Goal: Complete application form: Complete application form

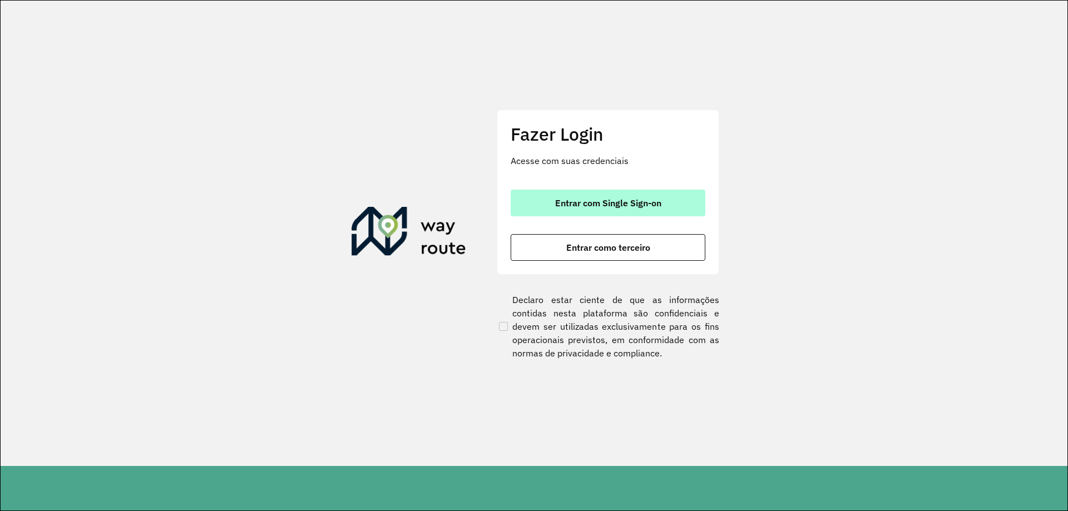
click at [648, 209] on button "Entrar com Single Sign-on" at bounding box center [608, 203] width 195 height 27
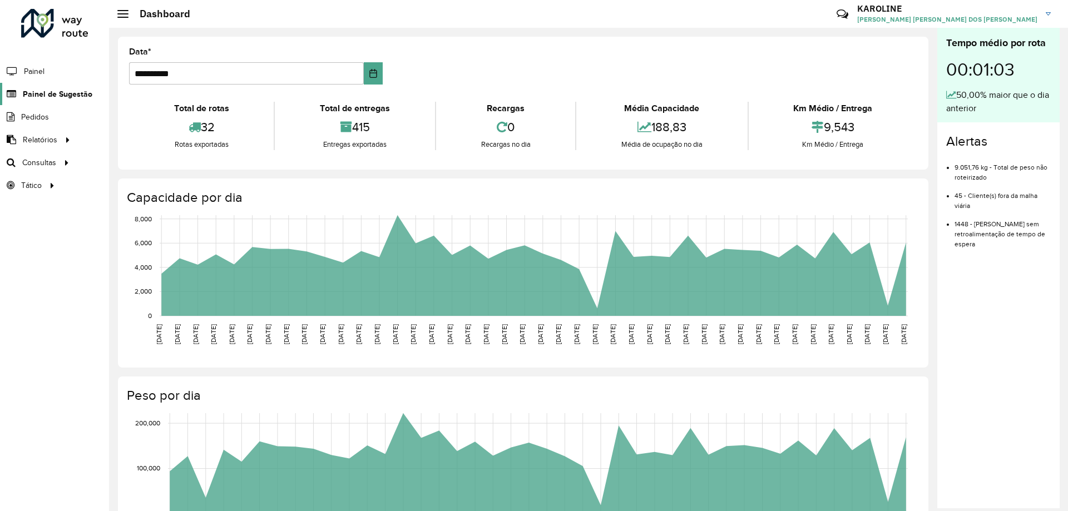
click at [48, 93] on span "Painel de Sugestão" at bounding box center [58, 94] width 70 height 12
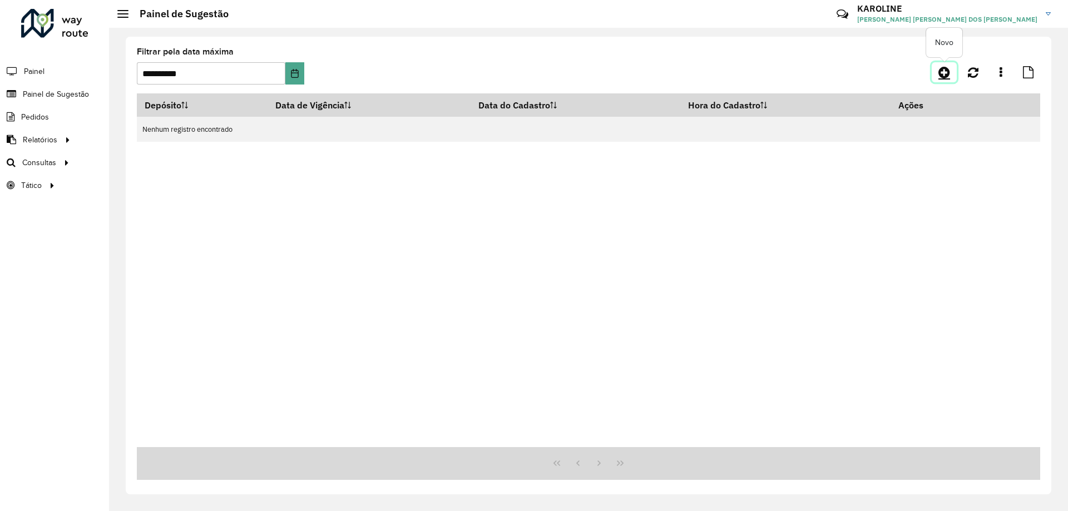
click at [945, 77] on icon at bounding box center [945, 72] width 12 height 13
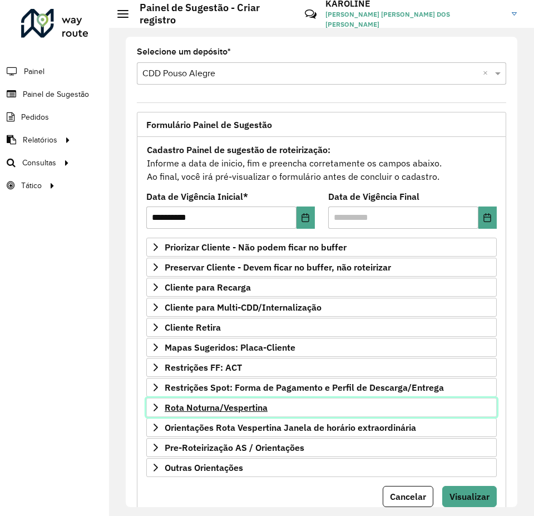
click at [155, 407] on icon at bounding box center [155, 407] width 9 height 9
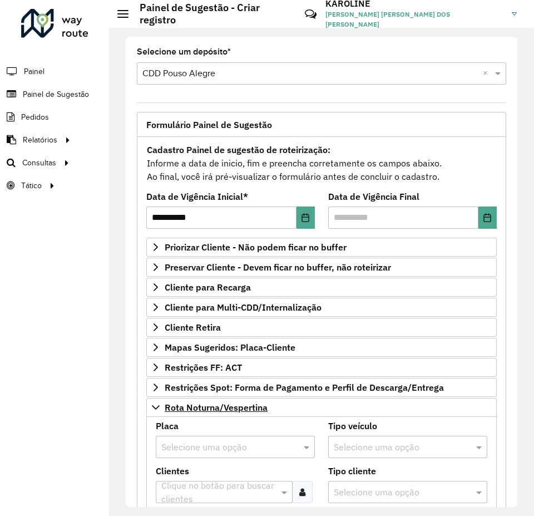
click at [177, 441] on input "text" at bounding box center [224, 447] width 126 height 13
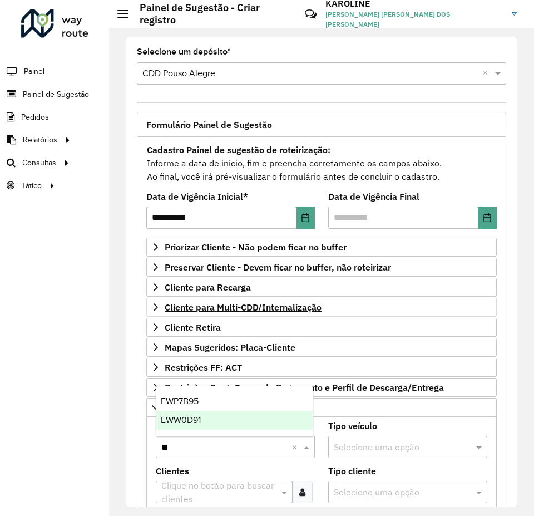
type input "***"
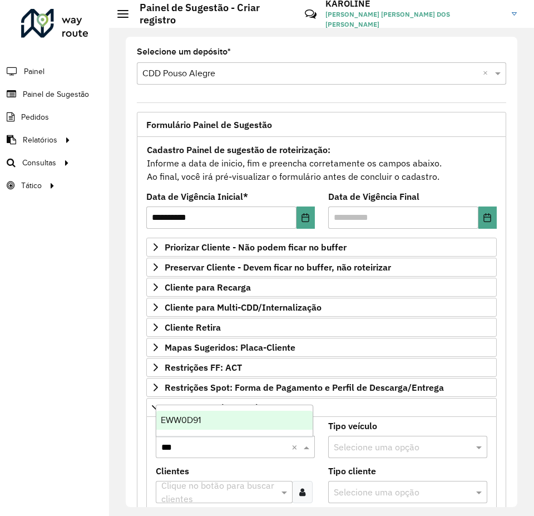
click at [211, 419] on div "EWW0D91" at bounding box center [234, 420] width 156 height 19
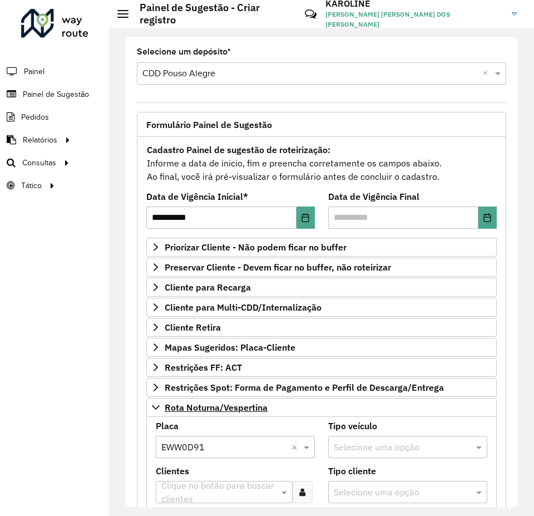
scroll to position [111, 0]
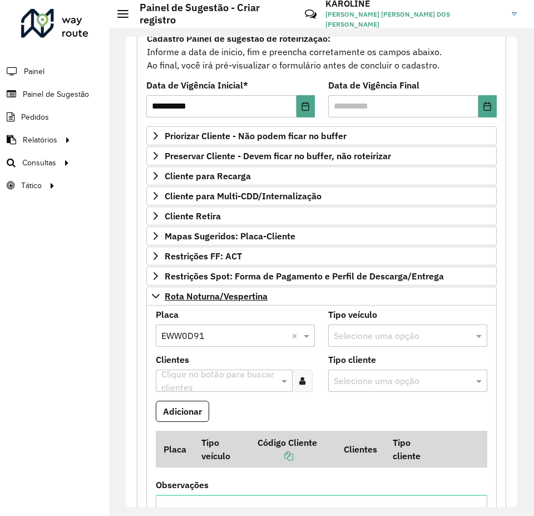
click at [304, 385] on div at bounding box center [302, 380] width 21 height 22
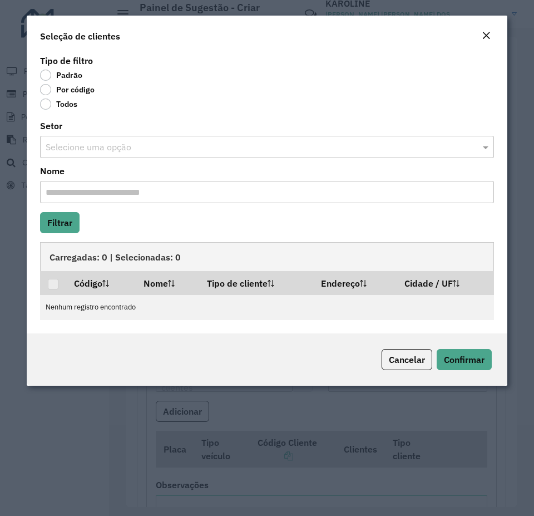
click at [68, 88] on label "Por código" at bounding box center [67, 89] width 55 height 11
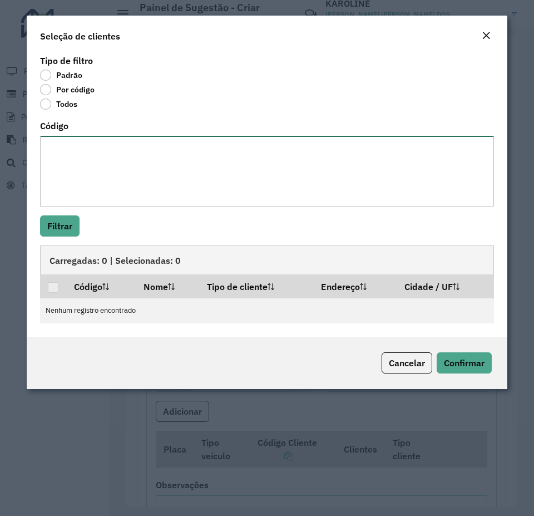
click at [87, 165] on textarea "Código" at bounding box center [267, 171] width 454 height 71
paste textarea "**** ***** ***** ***** ***** ***** **** **** **** ***** **** *****"
type textarea "**** ***** ***** ***** ***** ***** **** **** **** ***** **** *****"
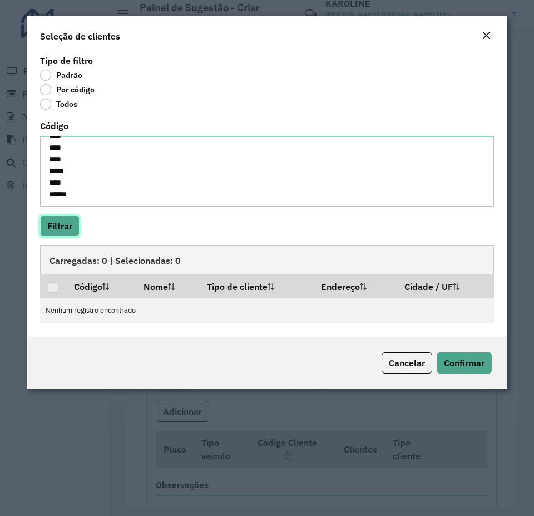
click at [72, 232] on button "Filtrar" at bounding box center [60, 225] width 40 height 21
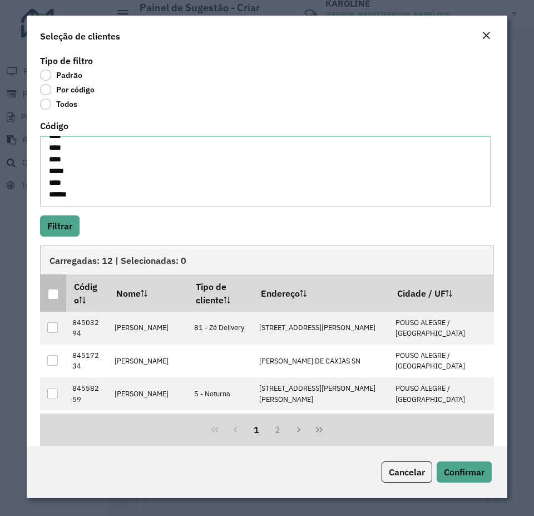
click at [56, 291] on div at bounding box center [53, 294] width 11 height 11
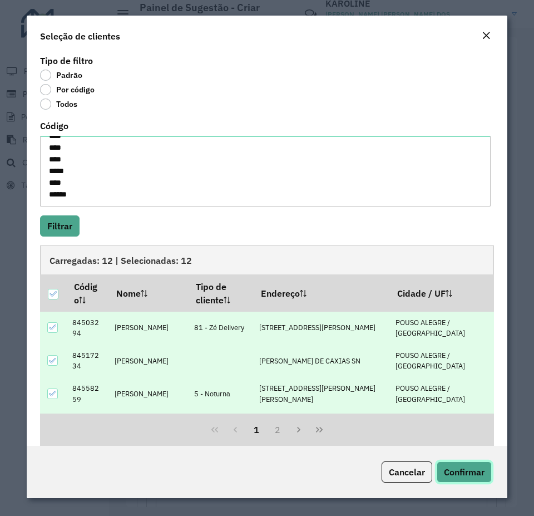
click at [485, 474] on button "Confirmar" at bounding box center [464, 471] width 55 height 21
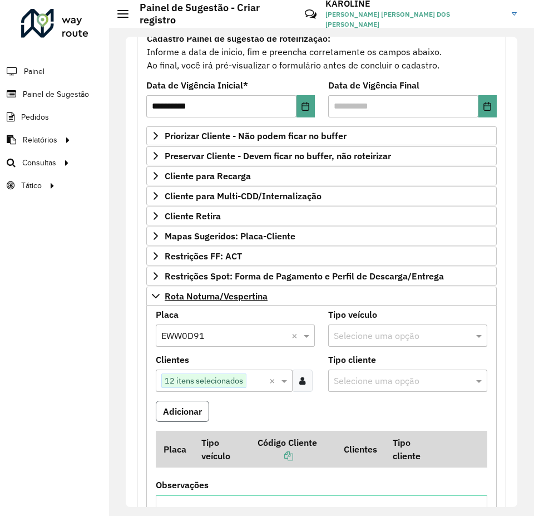
click at [200, 411] on button "Adicionar" at bounding box center [182, 411] width 53 height 21
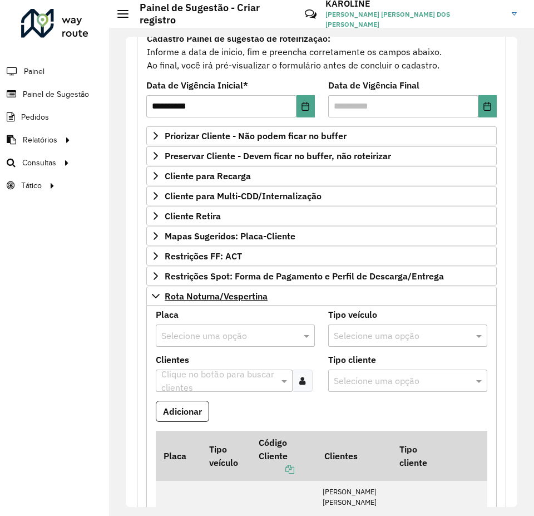
scroll to position [278, 0]
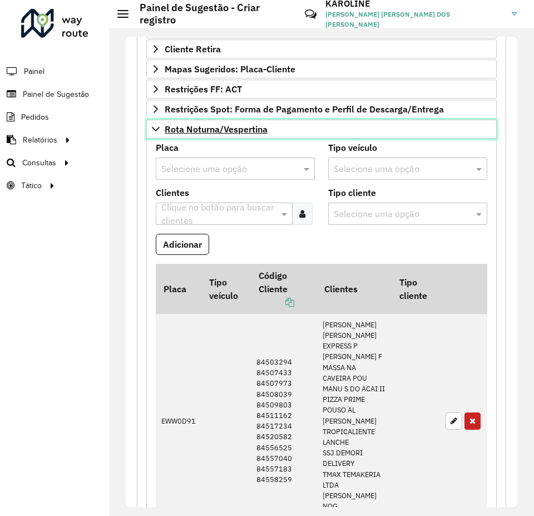
click at [154, 130] on icon at bounding box center [155, 129] width 9 height 9
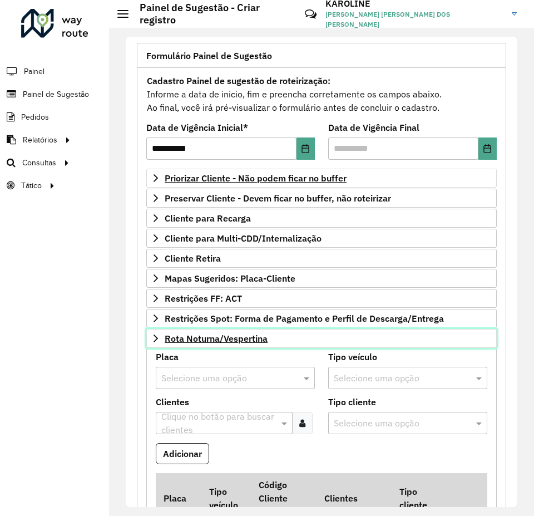
scroll to position [39, 0]
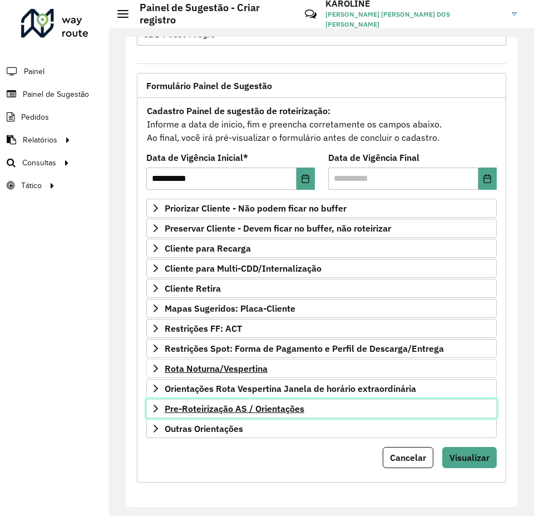
click at [157, 411] on icon at bounding box center [155, 408] width 9 height 9
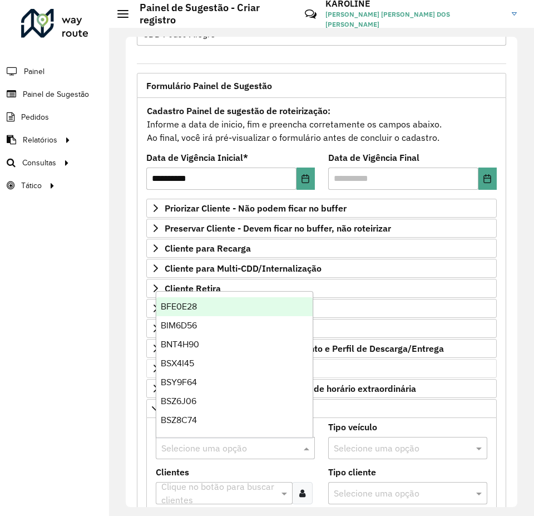
click at [174, 447] on input "text" at bounding box center [224, 448] width 126 height 13
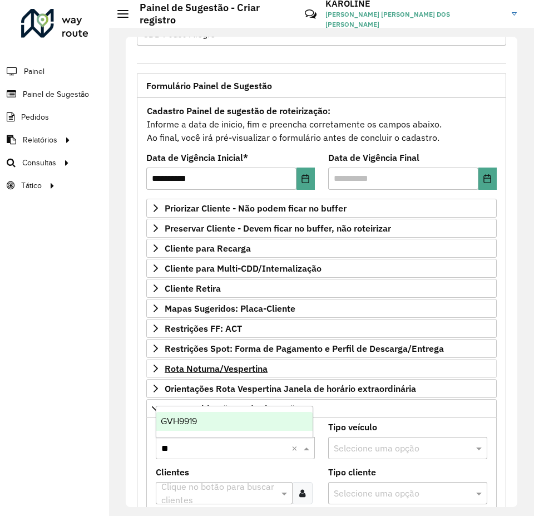
type input "***"
click at [190, 419] on span "GVH9919" at bounding box center [179, 420] width 36 height 9
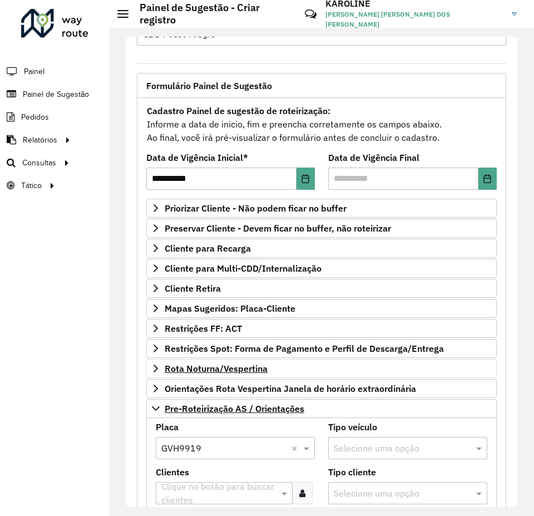
scroll to position [150, 0]
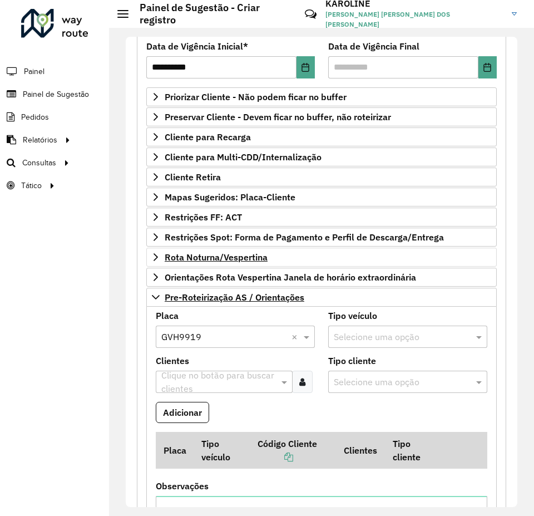
click at [260, 382] on input "text" at bounding box center [219, 382] width 120 height 13
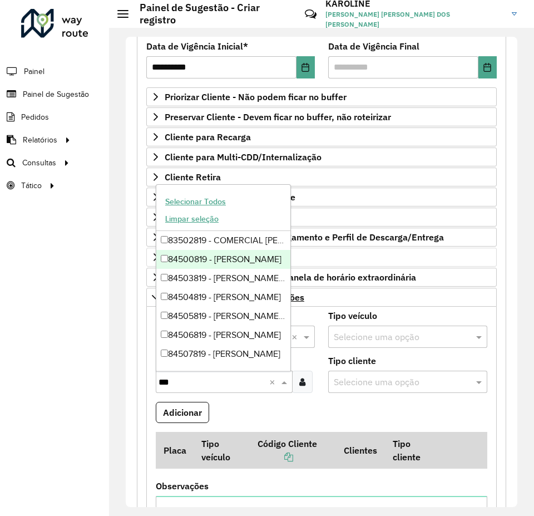
type input "***"
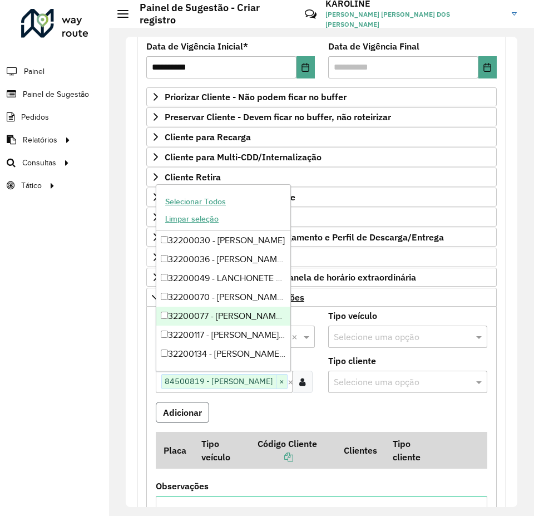
click at [175, 420] on button "Adicionar" at bounding box center [182, 412] width 53 height 21
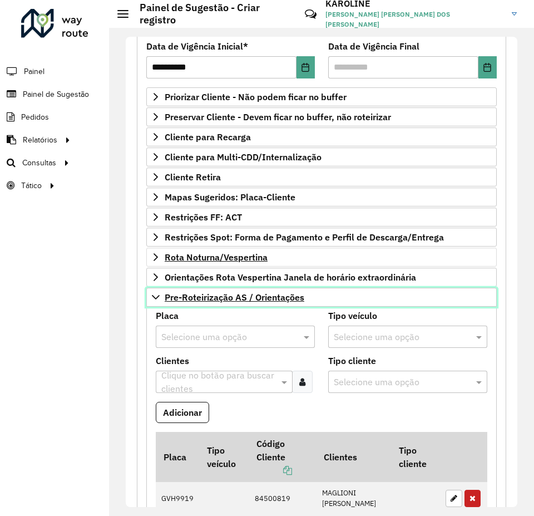
click at [152, 301] on icon at bounding box center [155, 297] width 9 height 9
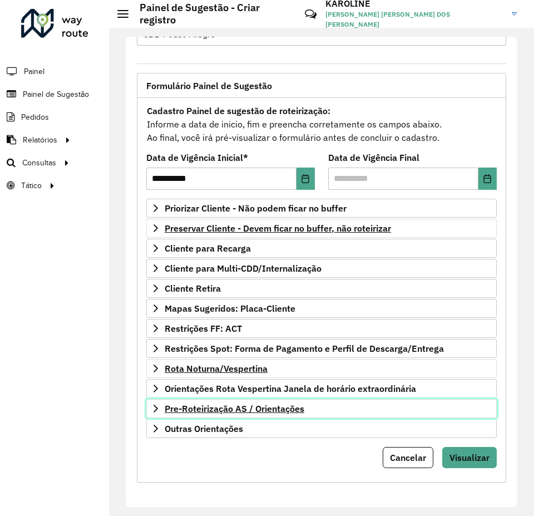
scroll to position [39, 0]
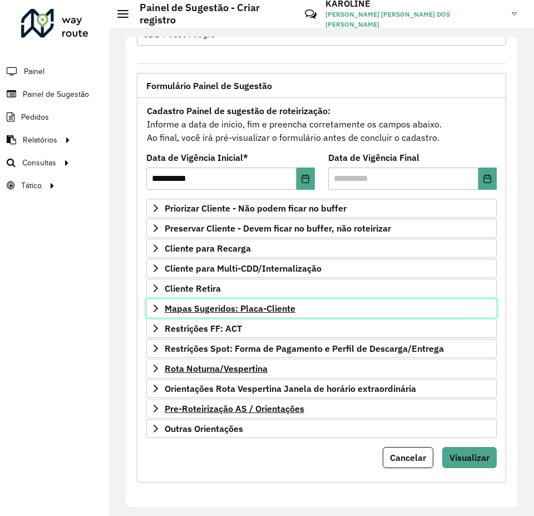
click at [159, 308] on icon at bounding box center [155, 308] width 9 height 9
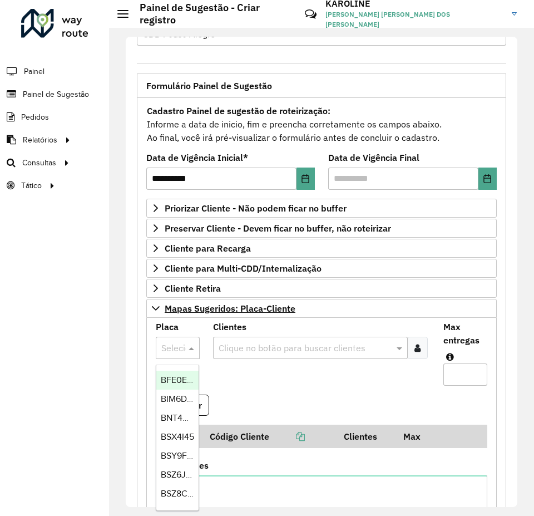
click at [171, 351] on input "text" at bounding box center [166, 348] width 11 height 13
type input "***"
click at [174, 377] on span "BWQ0295" at bounding box center [181, 379] width 41 height 9
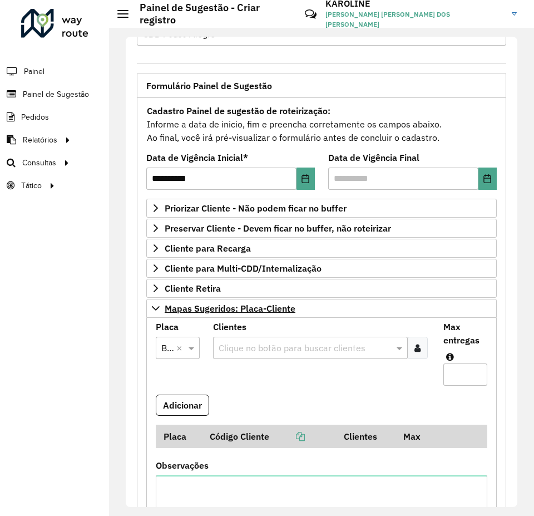
click at [418, 351] on icon at bounding box center [417, 347] width 6 height 9
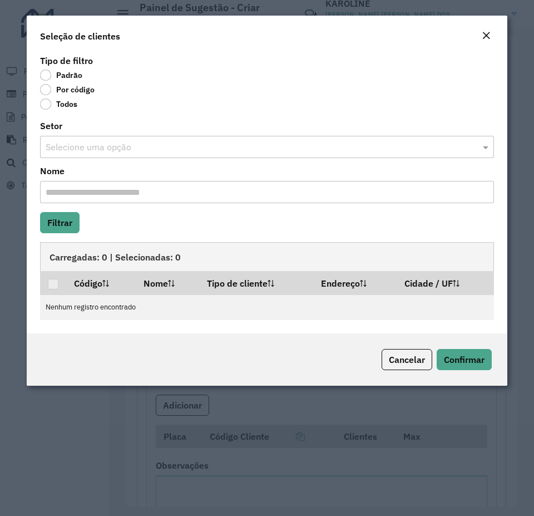
click at [56, 88] on label "Por código" at bounding box center [67, 89] width 55 height 11
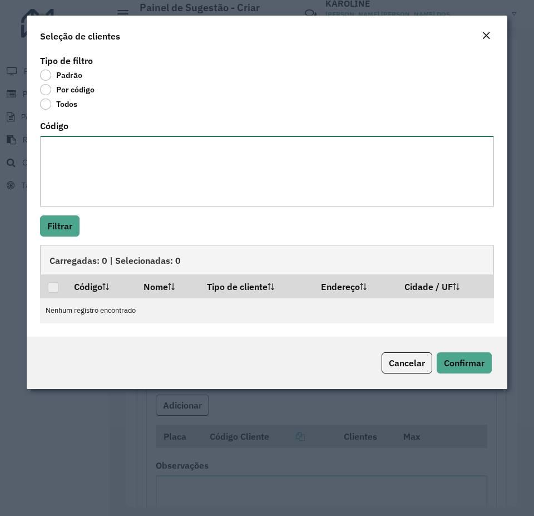
click at [79, 156] on textarea "Código" at bounding box center [267, 171] width 454 height 71
type textarea "*****"
click at [67, 225] on button "Filtrar" at bounding box center [60, 225] width 40 height 21
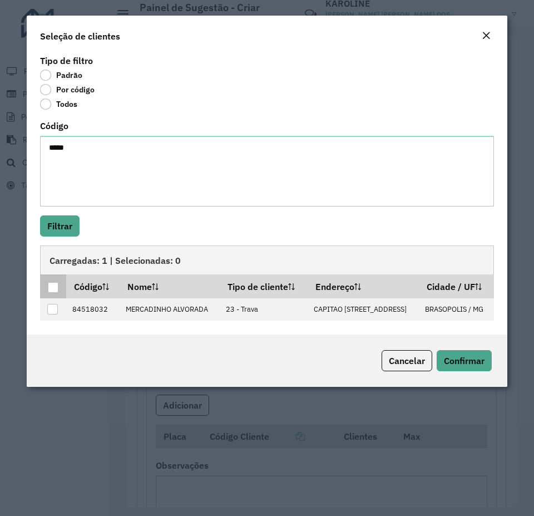
click at [52, 288] on div at bounding box center [53, 287] width 11 height 11
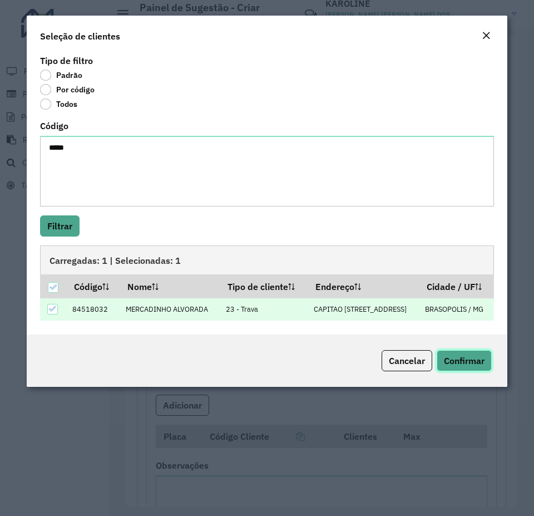
drag, startPoint x: 472, startPoint y: 364, endPoint x: 463, endPoint y: 367, distance: 9.7
click at [472, 364] on span "Confirmar" at bounding box center [464, 360] width 41 height 11
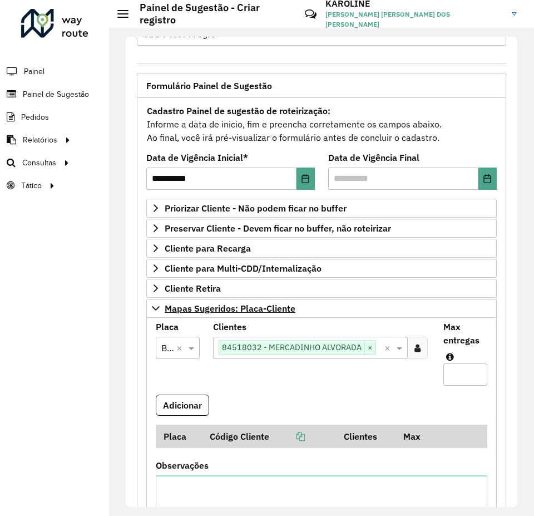
click at [450, 371] on input "Max entregas" at bounding box center [465, 374] width 44 height 22
type input "*"
click at [187, 404] on button "Adicionar" at bounding box center [182, 404] width 53 height 21
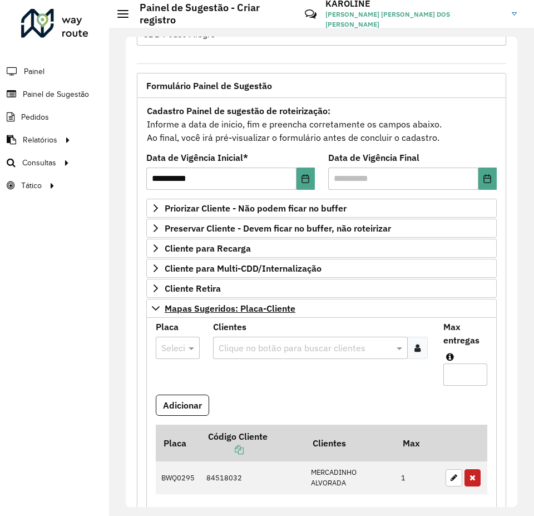
scroll to position [95, 0]
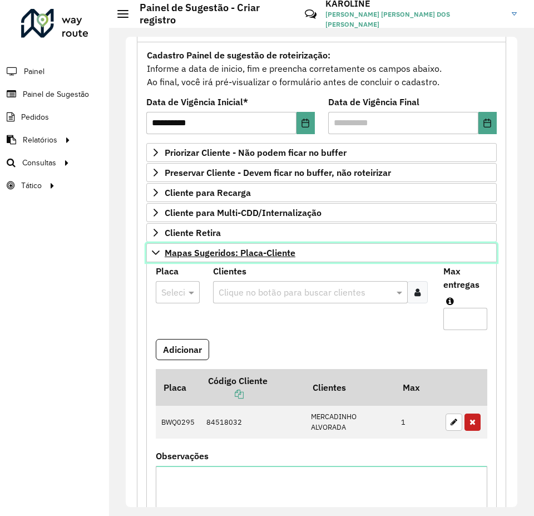
click at [155, 250] on icon at bounding box center [155, 252] width 9 height 9
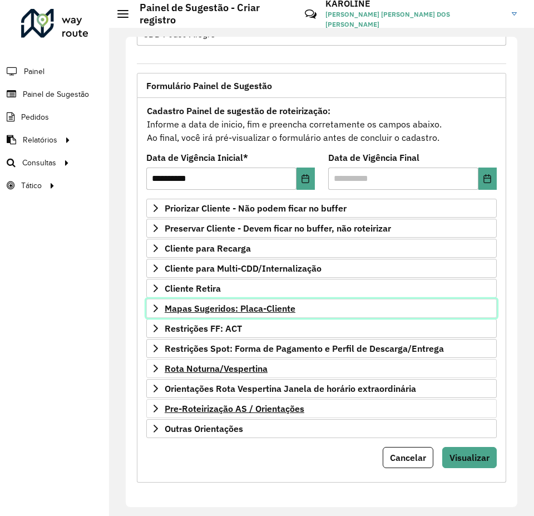
scroll to position [39, 0]
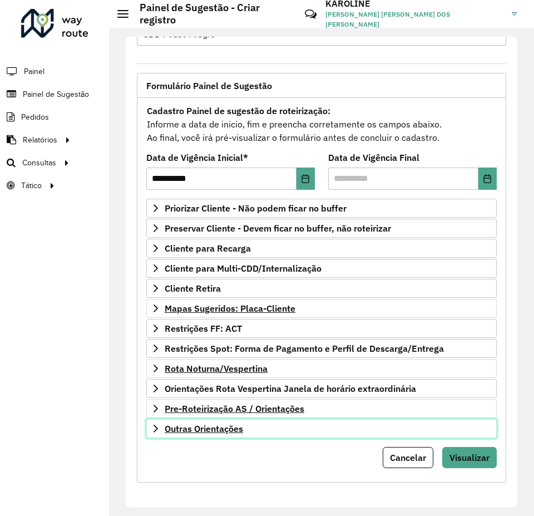
click at [210, 435] on link "Outras Orientações" at bounding box center [321, 428] width 351 height 19
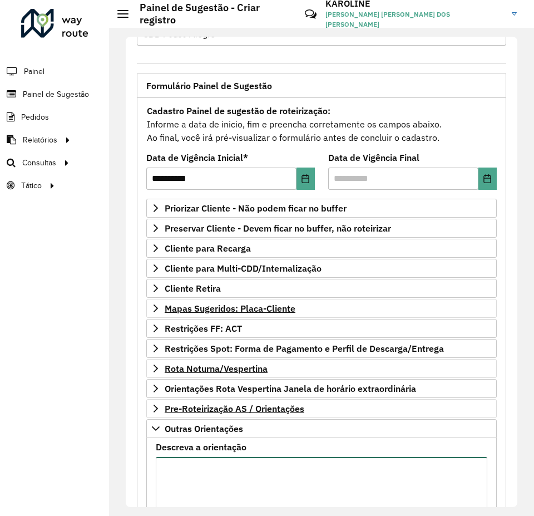
click at [186, 473] on textarea "Descreva a orientação" at bounding box center [322, 504] width 332 height 94
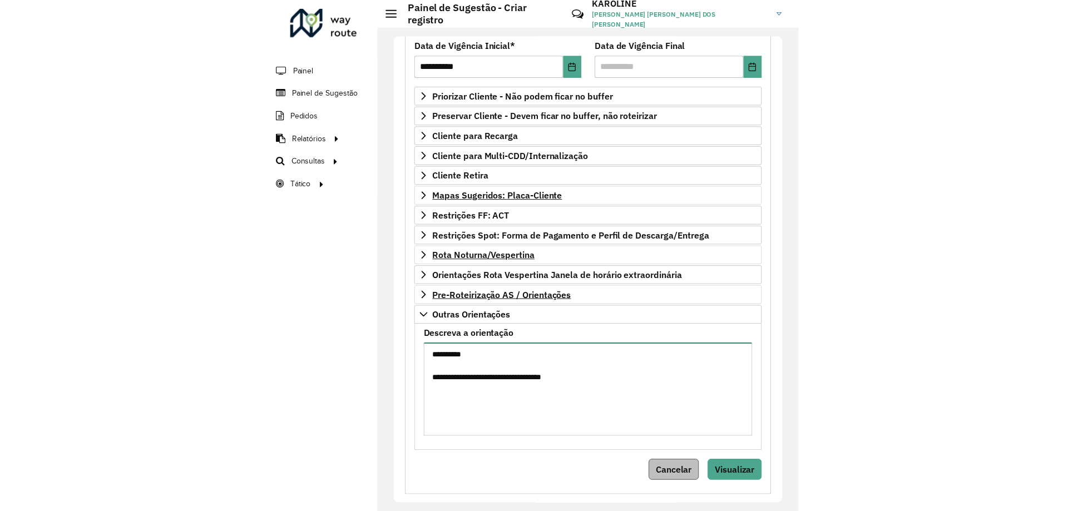
scroll to position [166, 0]
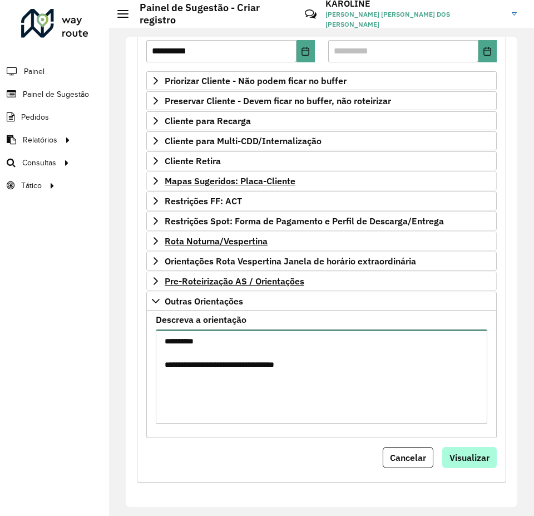
type textarea "**********"
click at [474, 462] on span "Visualizar" at bounding box center [470, 457] width 40 height 11
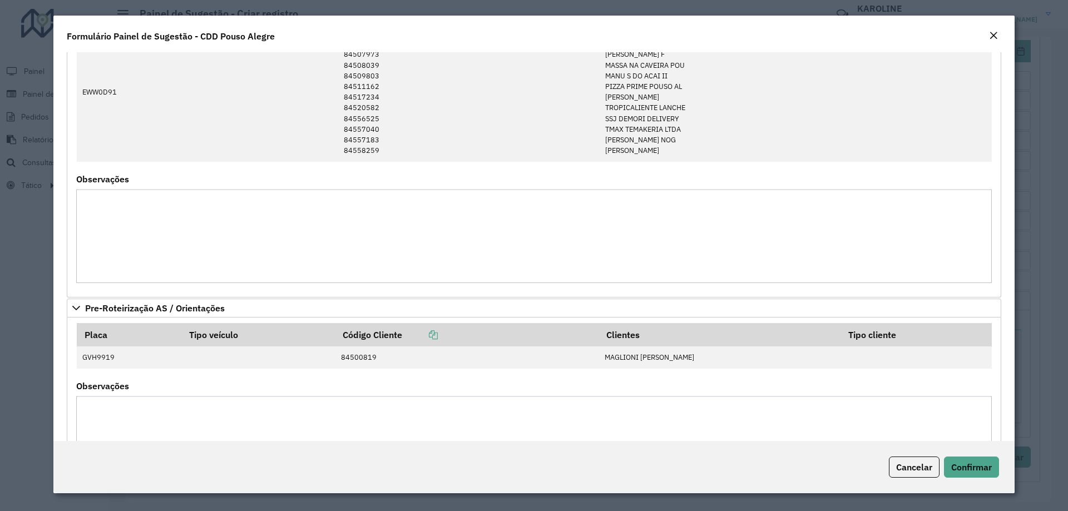
scroll to position [596, 0]
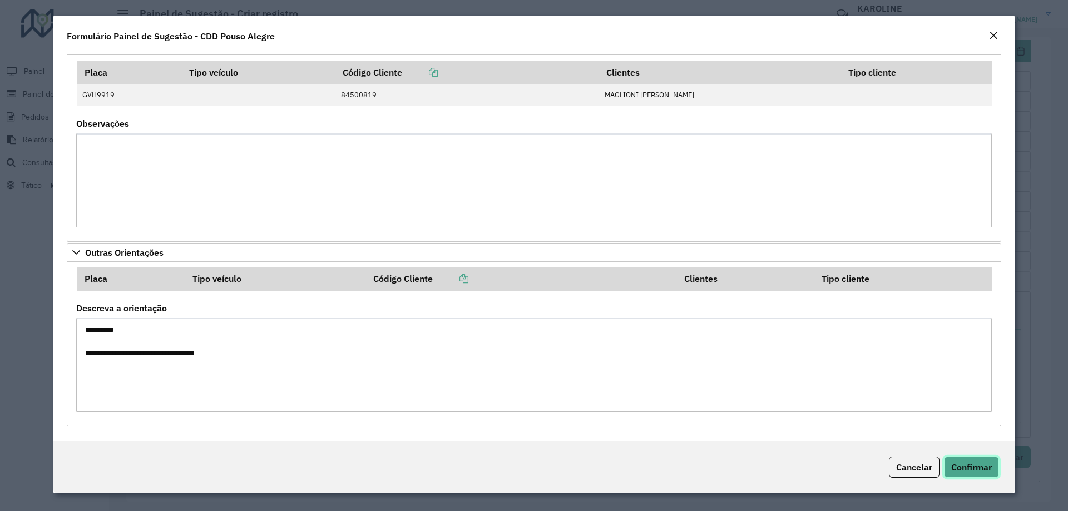
click at [976, 468] on span "Confirmar" at bounding box center [971, 467] width 41 height 11
